Goal: Task Accomplishment & Management: Manage account settings

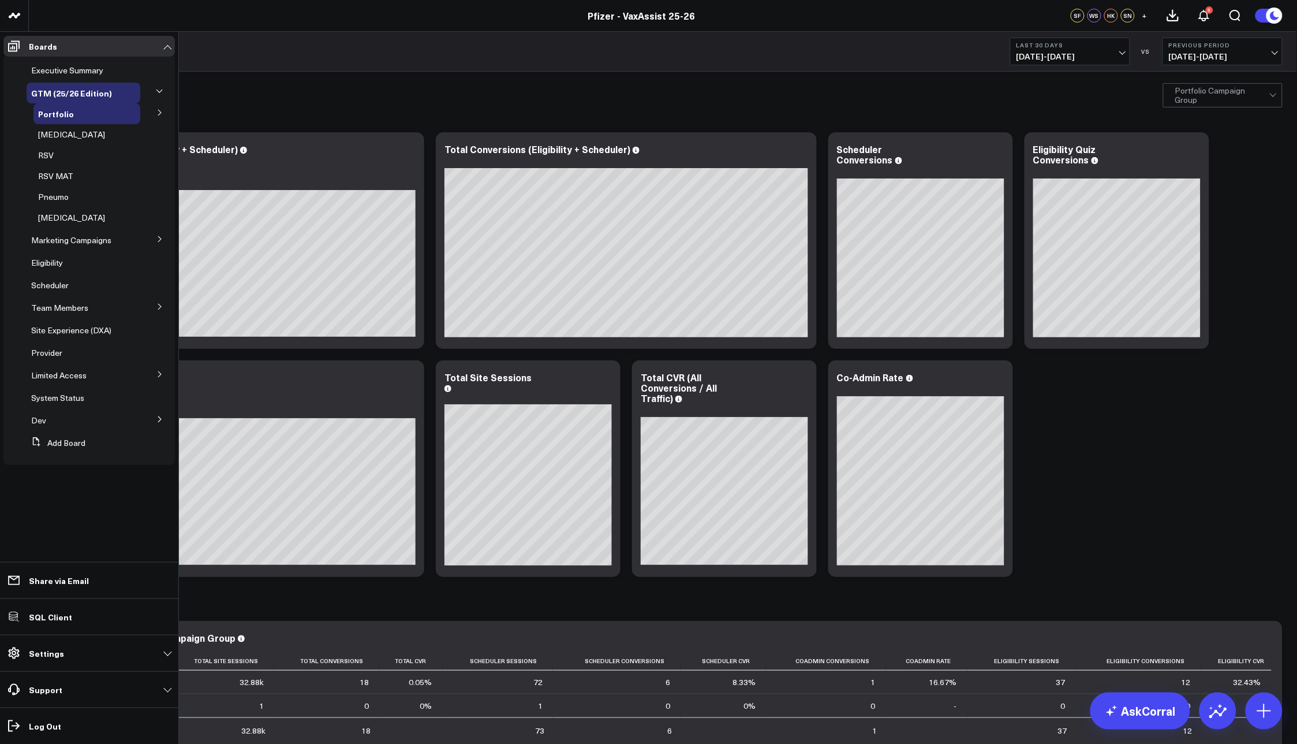
click at [157, 110] on icon at bounding box center [159, 112] width 7 height 7
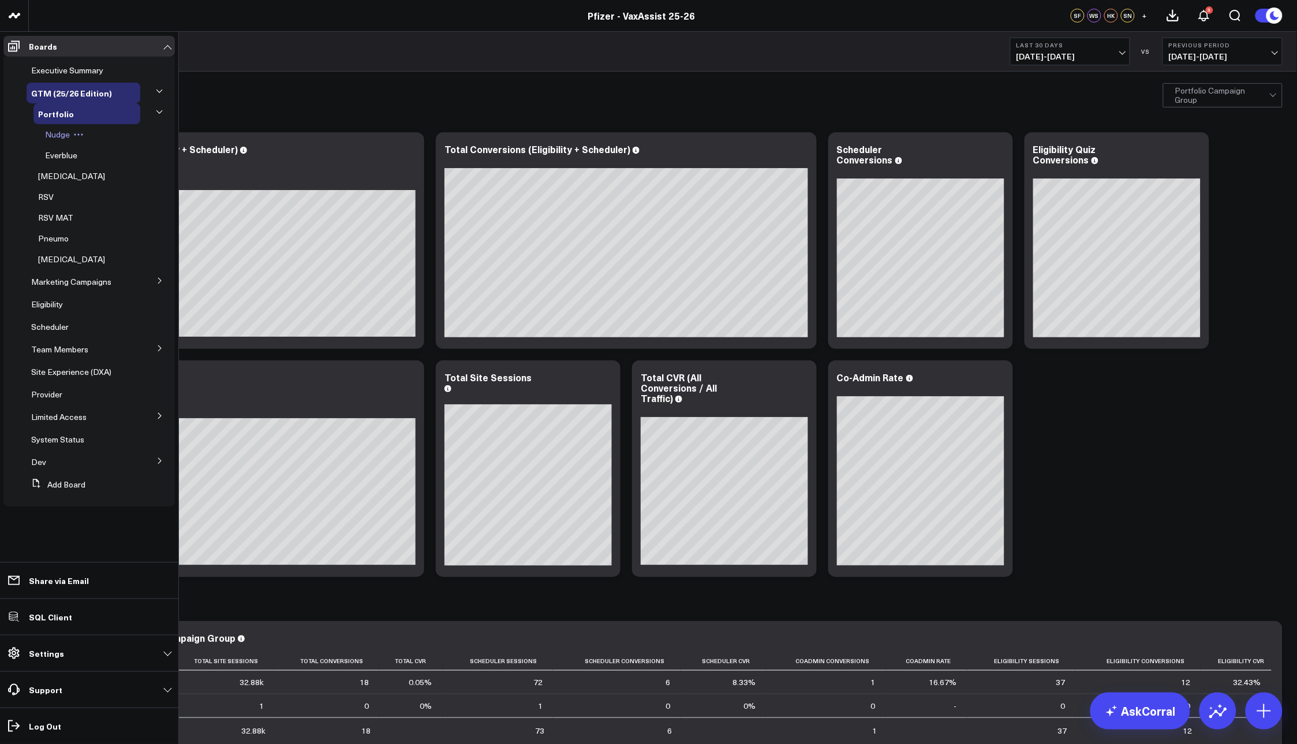
click at [81, 131] on icon at bounding box center [78, 134] width 10 height 10
click at [127, 219] on button "Delete Board" at bounding box center [132, 217] width 94 height 23
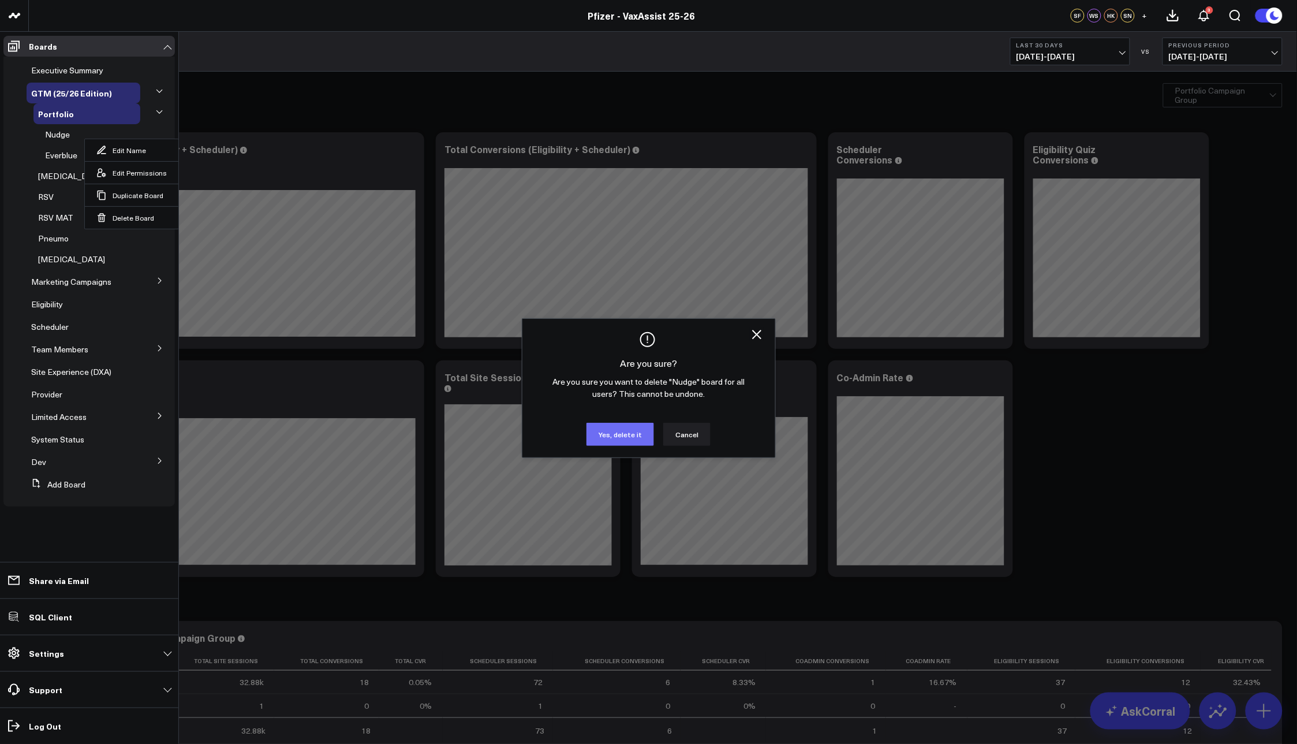
click at [621, 428] on button "Yes, delete it" at bounding box center [621, 434] width 68 height 23
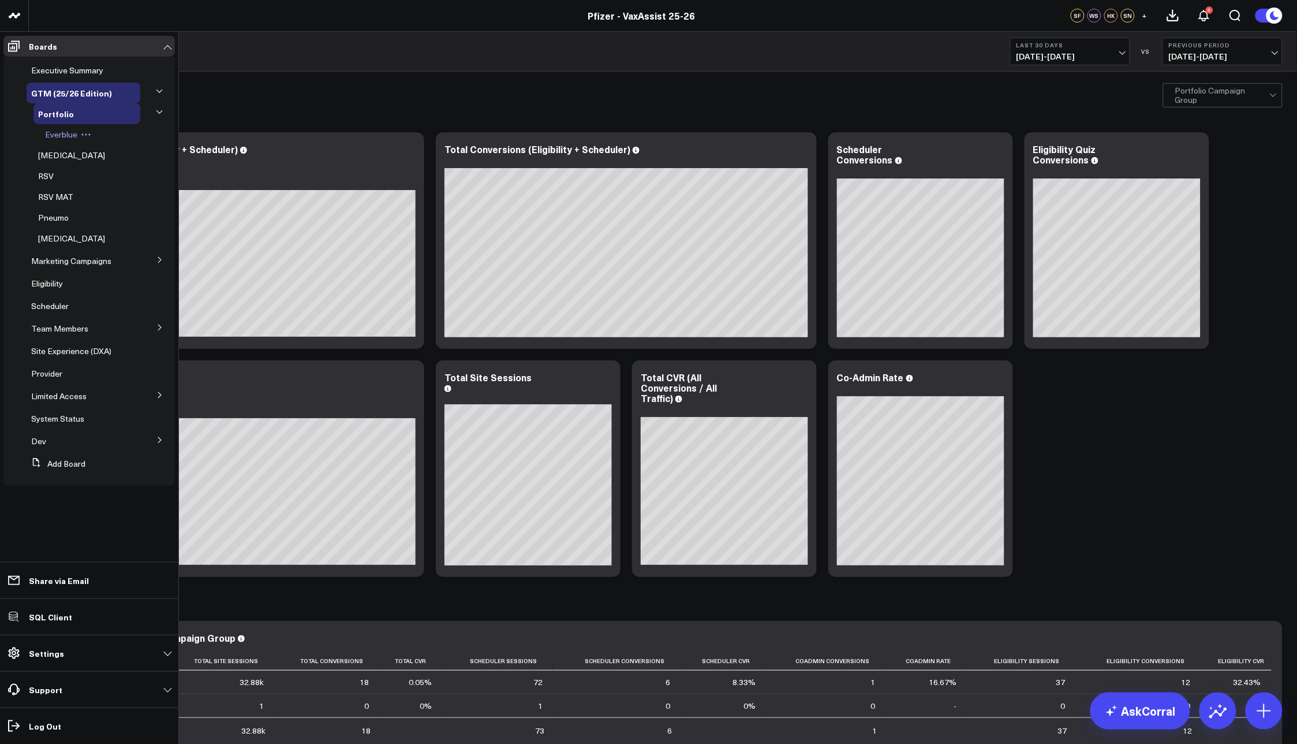
click at [87, 135] on icon at bounding box center [86, 134] width 10 height 10
click at [119, 219] on button "Delete Board" at bounding box center [139, 217] width 94 height 23
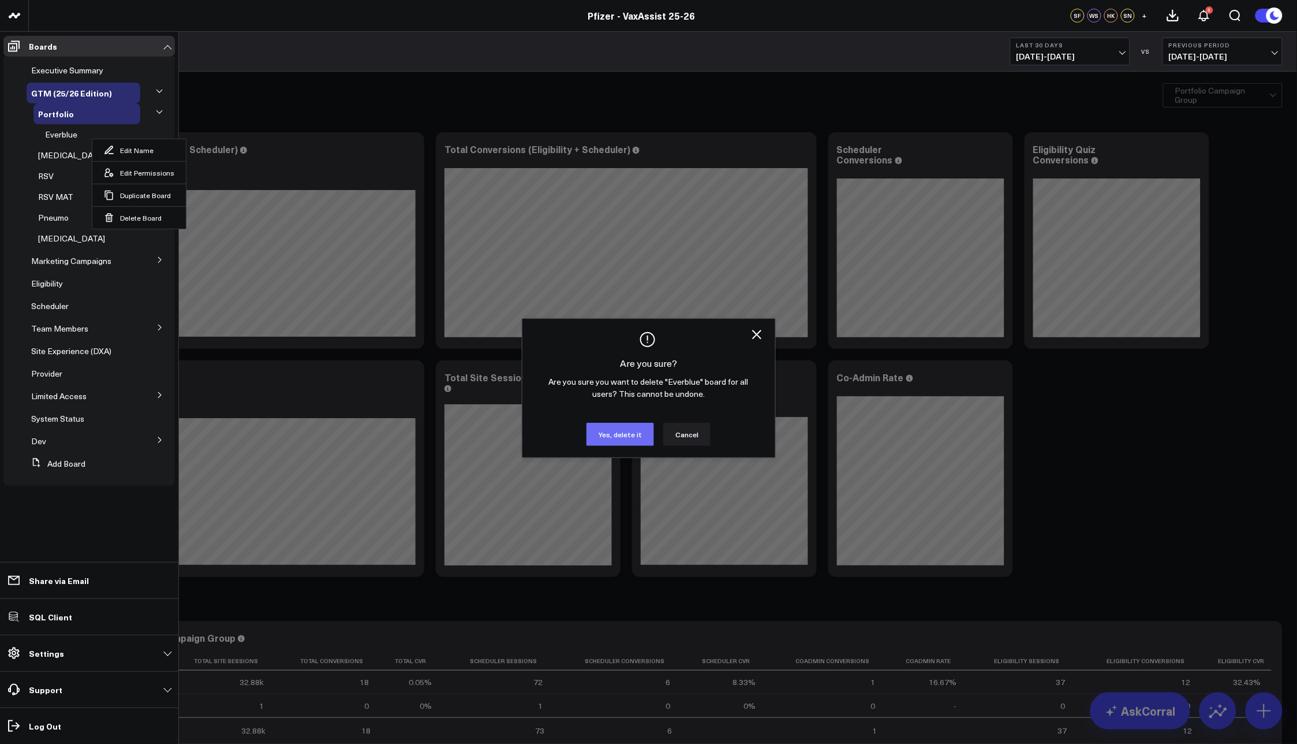
click at [619, 430] on button "Yes, delete it" at bounding box center [621, 434] width 68 height 23
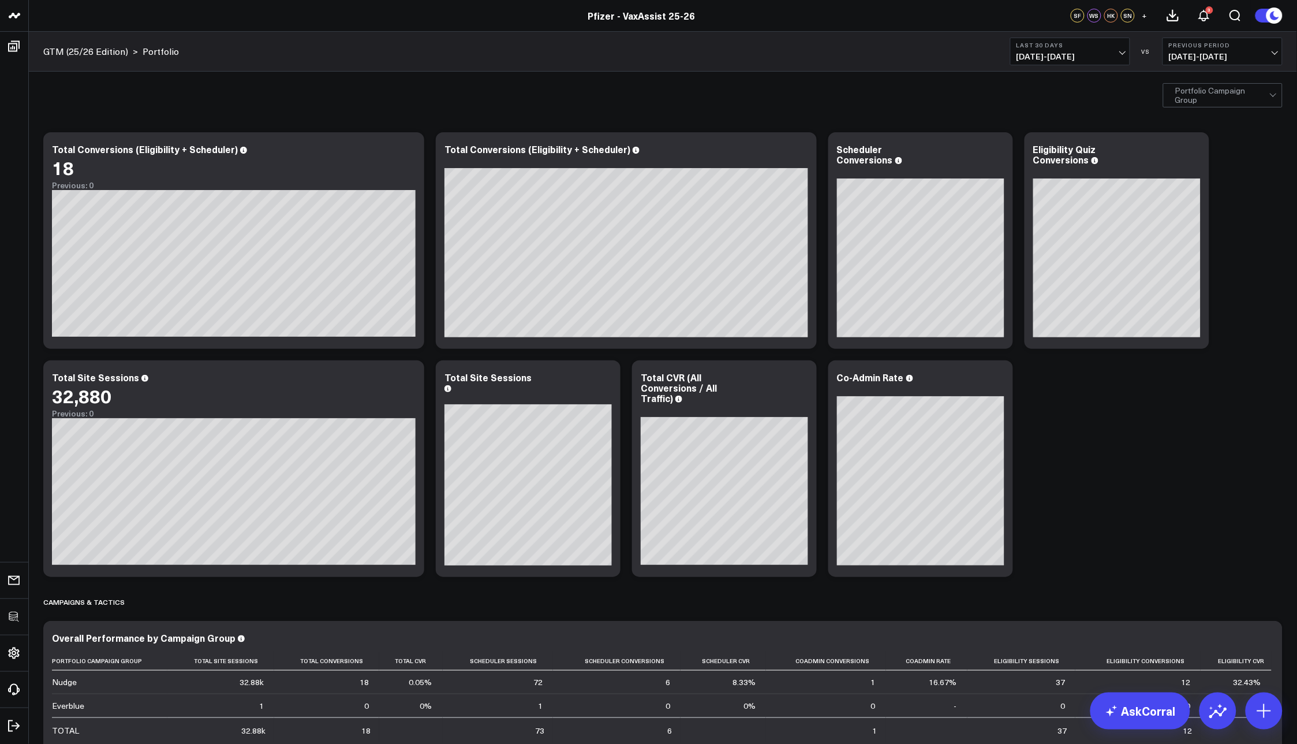
click at [307, 76] on div "Portfolio Campaign Group" at bounding box center [663, 95] width 1268 height 46
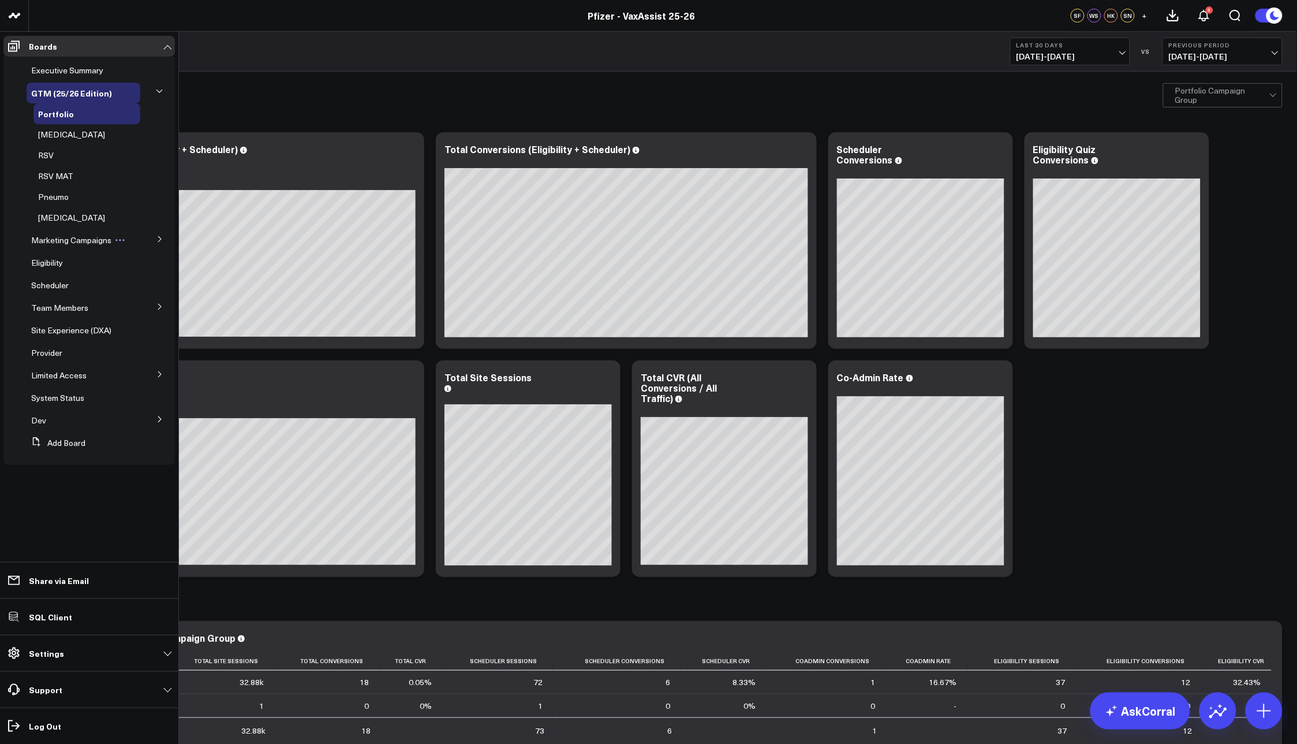
click at [97, 238] on span "Marketing Campaigns" at bounding box center [71, 239] width 80 height 11
click at [156, 240] on icon at bounding box center [159, 239] width 7 height 7
click at [83, 259] on span "Media Drivers" at bounding box center [63, 260] width 51 height 11
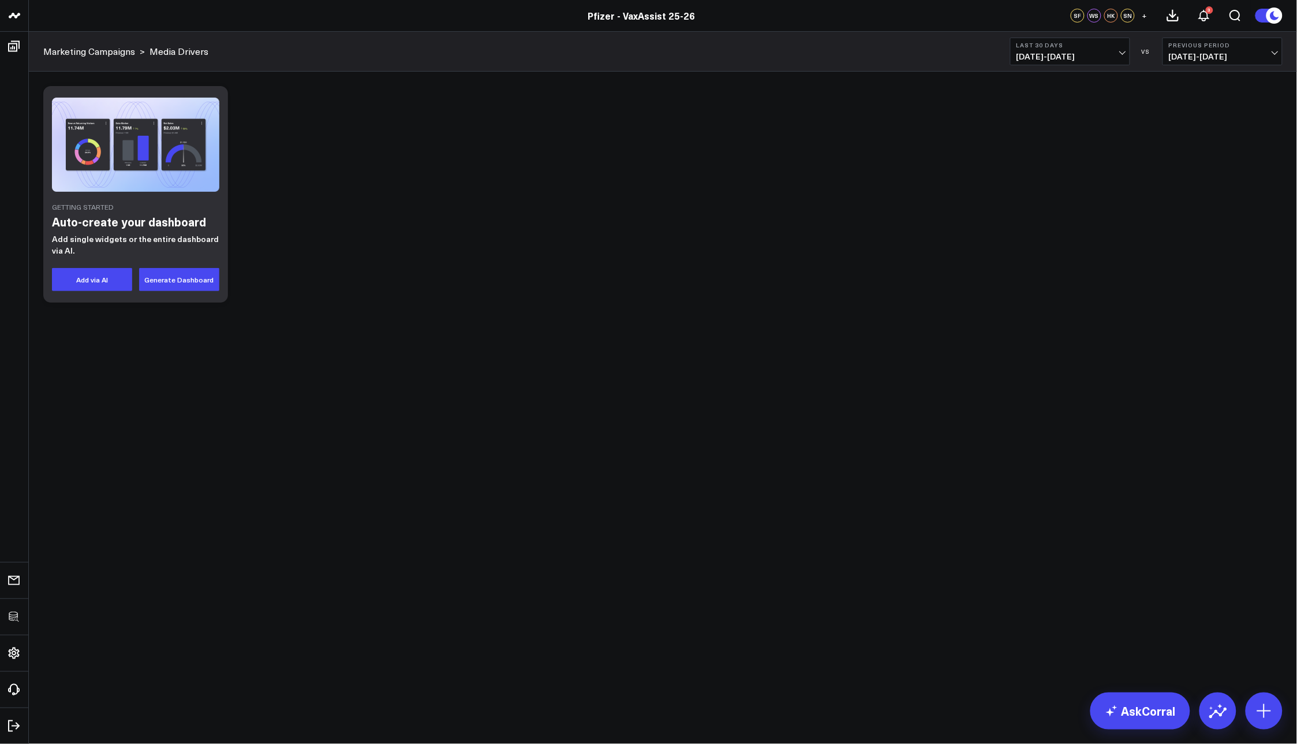
drag, startPoint x: 410, startPoint y: 216, endPoint x: 262, endPoint y: 147, distance: 163.2
click at [410, 215] on div "Getting Started Auto-create your dashboard Add single widgets or the entire das…" at bounding box center [663, 194] width 1251 height 228
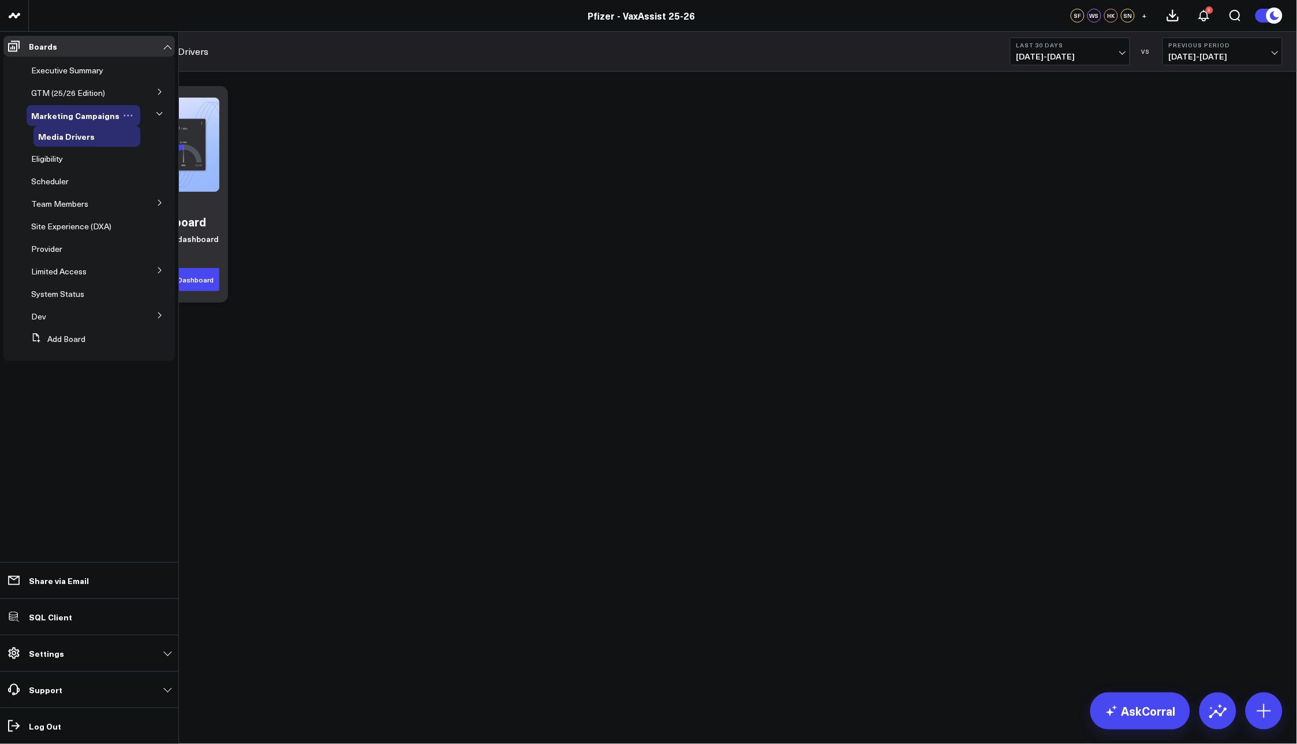
click at [124, 114] on icon at bounding box center [128, 115] width 10 height 10
click at [150, 146] on button "Delete Board" at bounding box center [170, 153] width 81 height 23
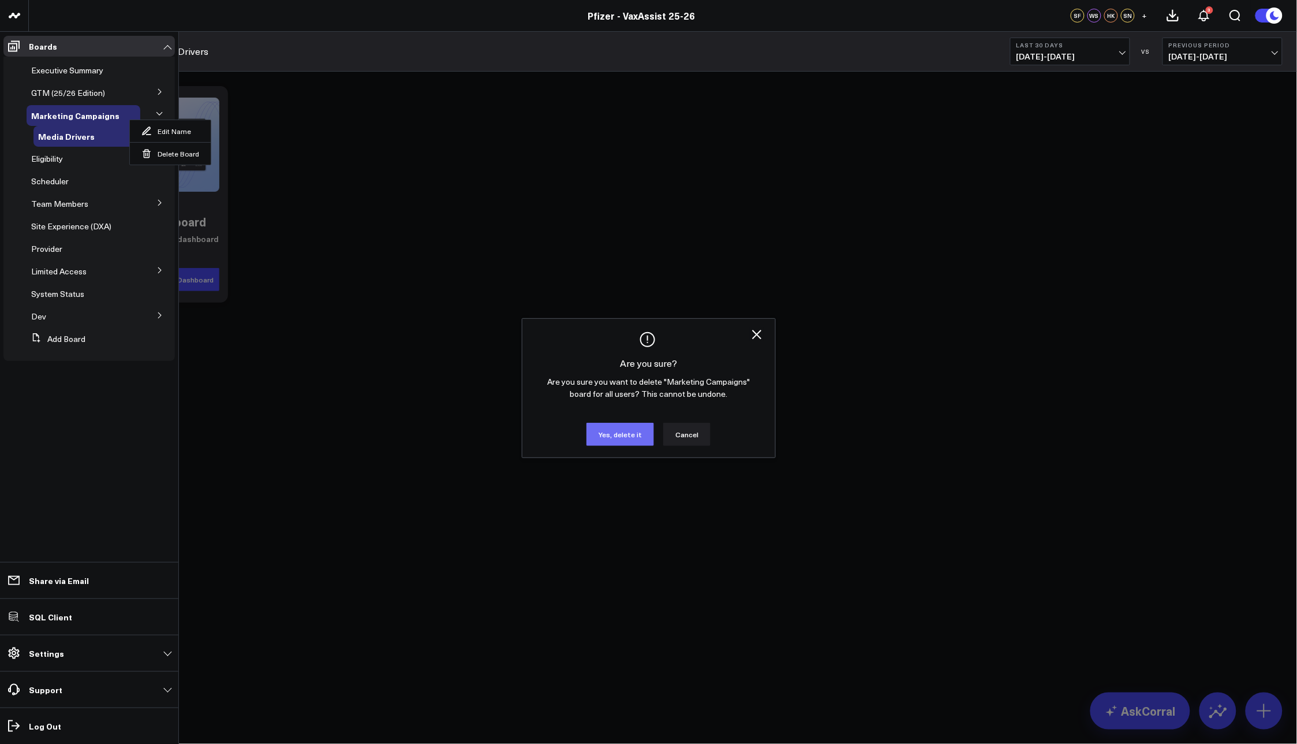
click at [613, 432] on button "Yes, delete it" at bounding box center [621, 434] width 68 height 23
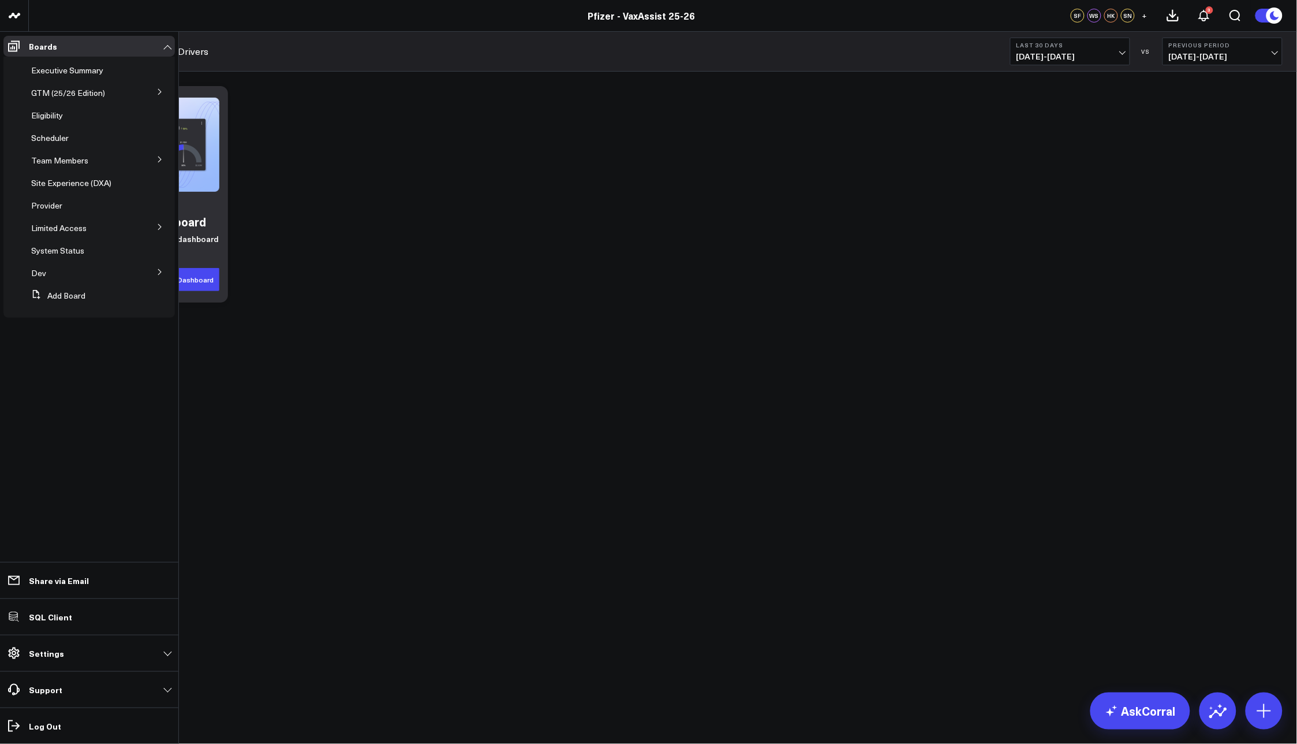
click at [521, 254] on div "Getting Started Auto-create your dashboard Add single widgets or the entire das…" at bounding box center [663, 194] width 1251 height 228
click at [42, 256] on div "System Status" at bounding box center [84, 250] width 114 height 21
click at [42, 253] on span "System Status" at bounding box center [57, 250] width 53 height 11
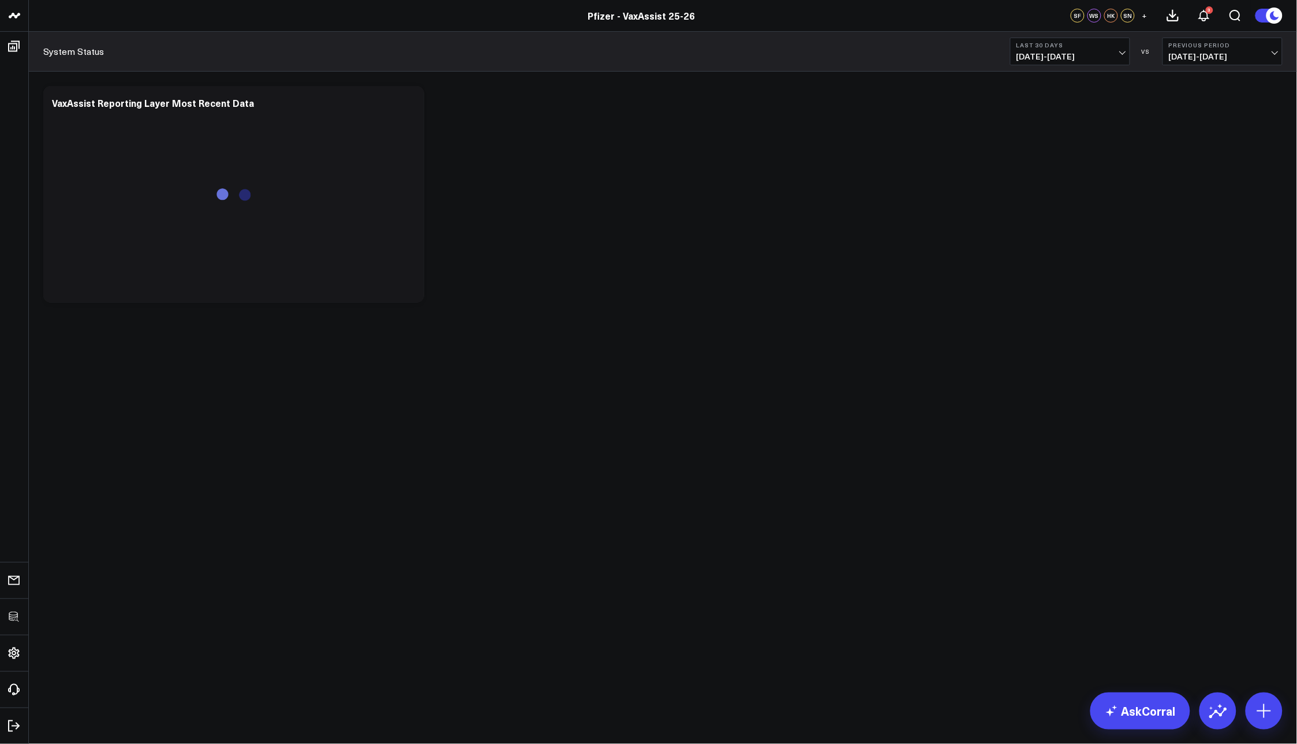
click at [645, 221] on div "Modify via AI Copy link to widget Ask support Remove Create linked copy Executi…" at bounding box center [663, 194] width 1251 height 228
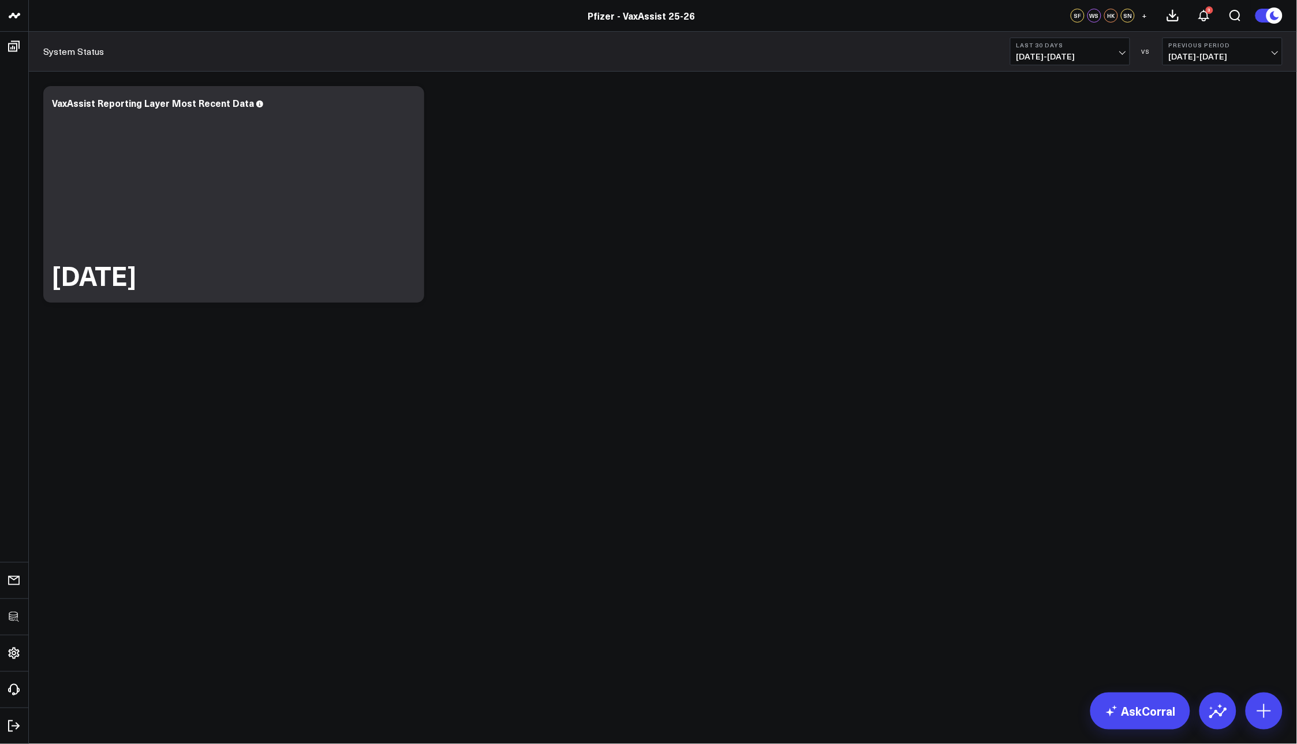
click at [480, 196] on div "Modify via AI Copy link to widget Ask support Remove Create linked copy Executi…" at bounding box center [663, 194] width 1251 height 228
click at [416, 304] on div "Modify via AI Copy link to widget Ask support Remove Create linked copy Executi…" at bounding box center [663, 194] width 1251 height 228
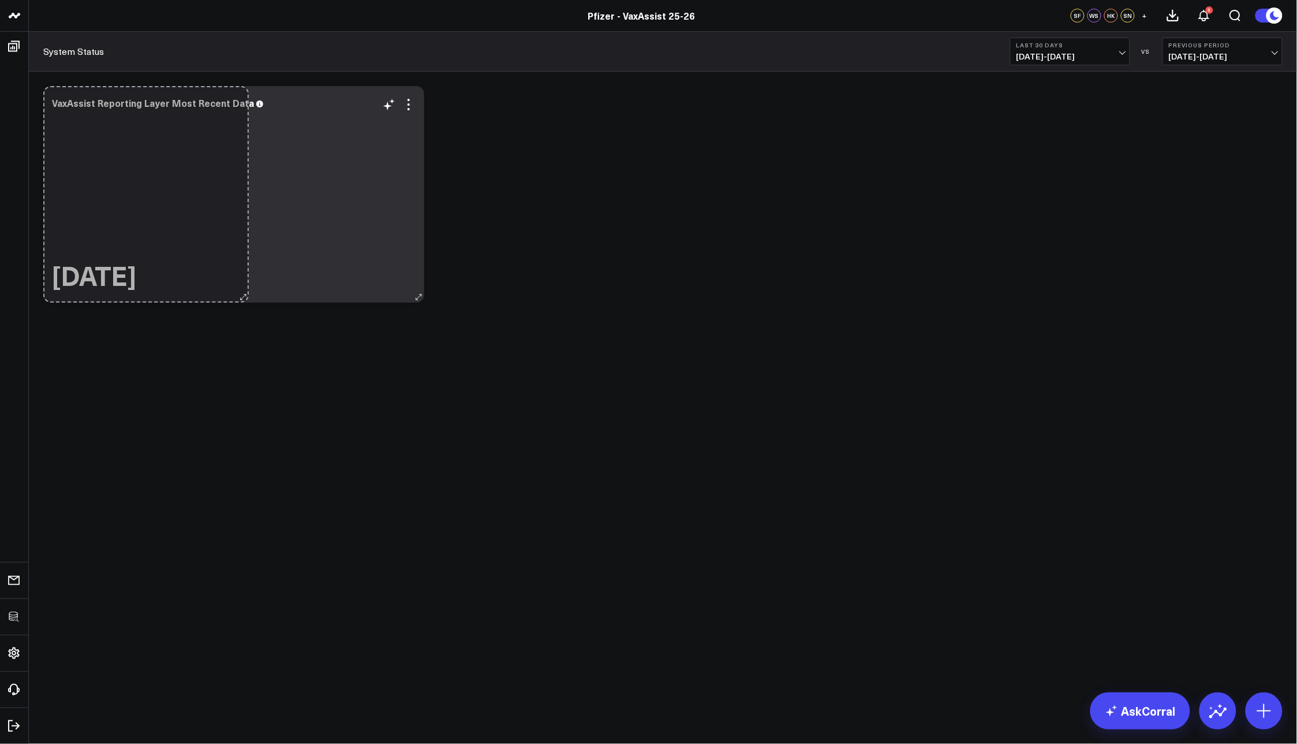
drag, startPoint x: 416, startPoint y: 294, endPoint x: 222, endPoint y: 278, distance: 194.7
click at [222, 278] on div "VaxAssist Reporting Layer Most Recent Data [DATE] So sorry. The query returned …" at bounding box center [233, 194] width 381 height 217
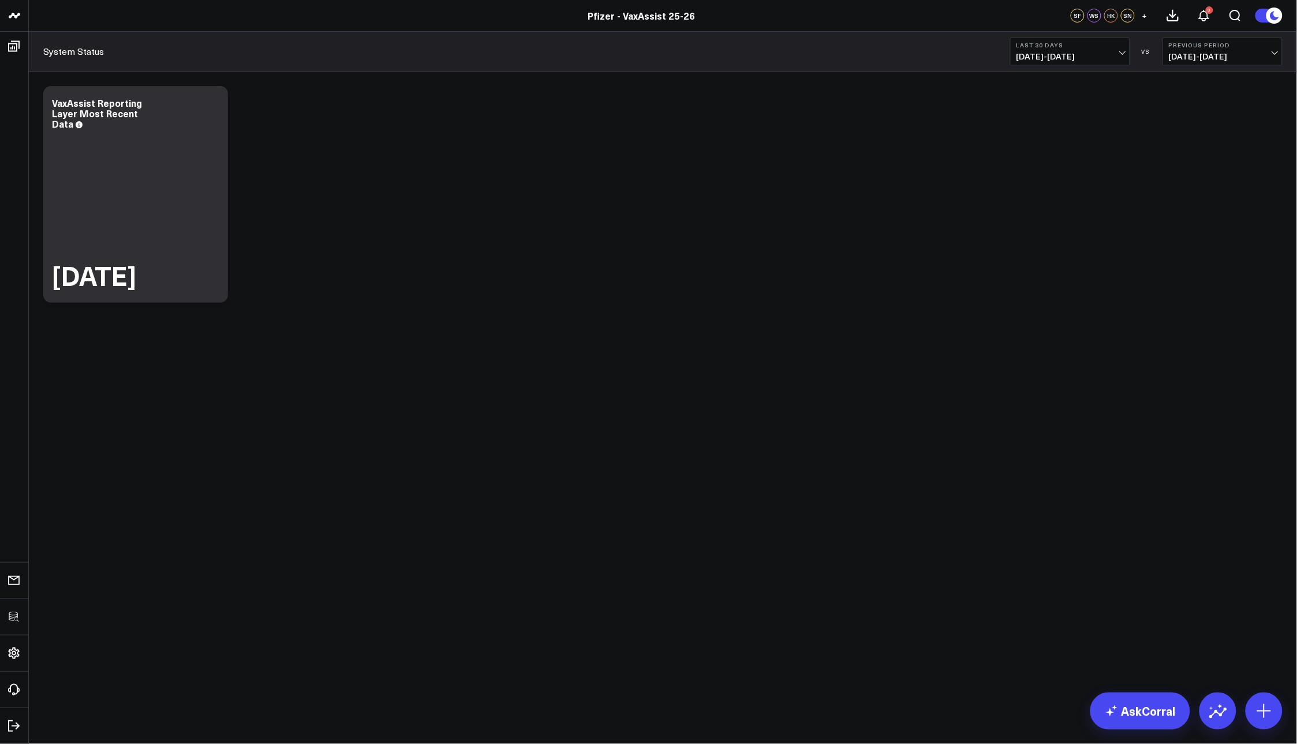
click at [382, 297] on div "Modify via AI Copy link to widget Ask support Remove Create linked copy Executi…" at bounding box center [663, 194] width 1251 height 228
